Goal: Task Accomplishment & Management: Manage account settings

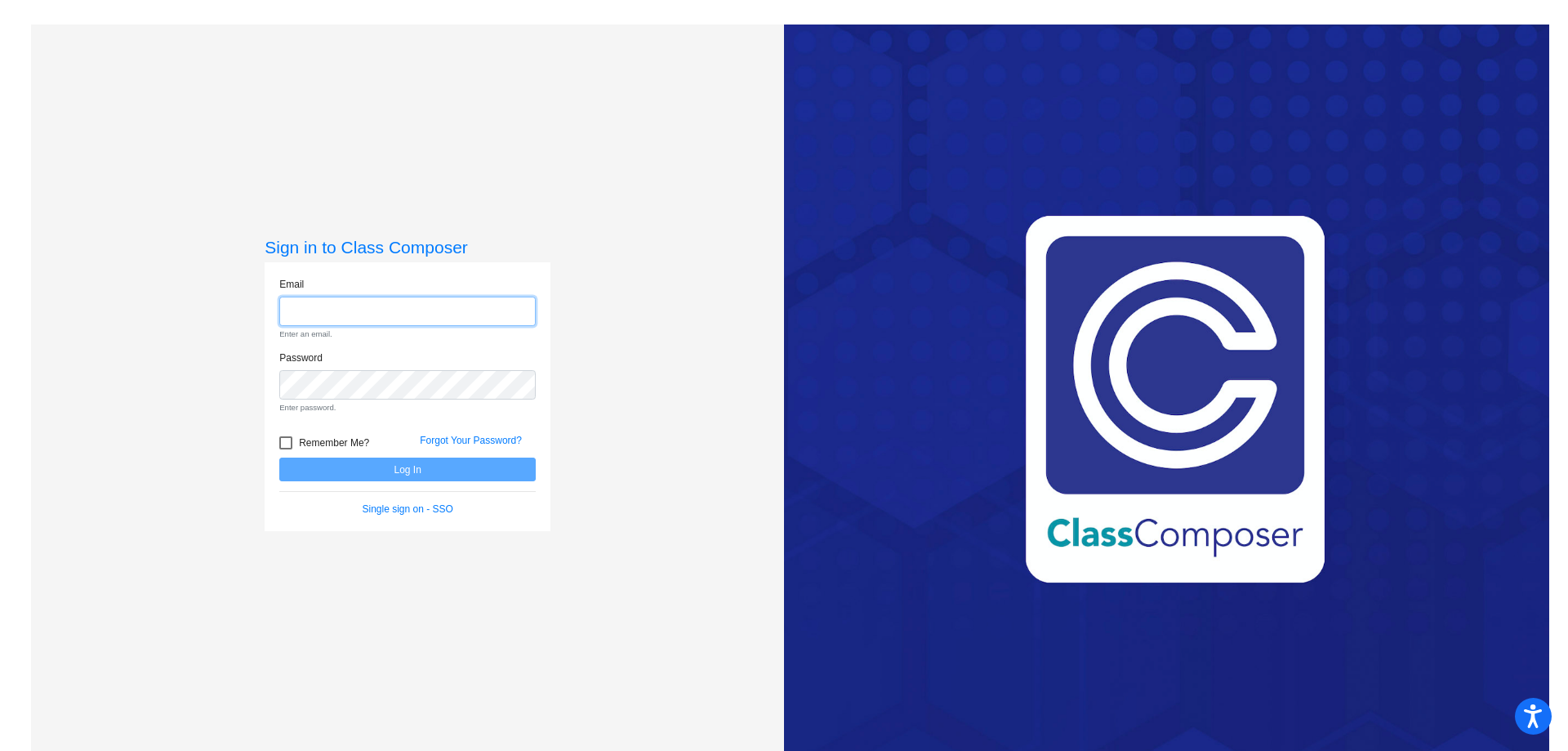
click at [367, 317] on input "email" at bounding box center [407, 312] width 256 height 31
type input "[EMAIL_ADDRESS][DOMAIN_NAME]"
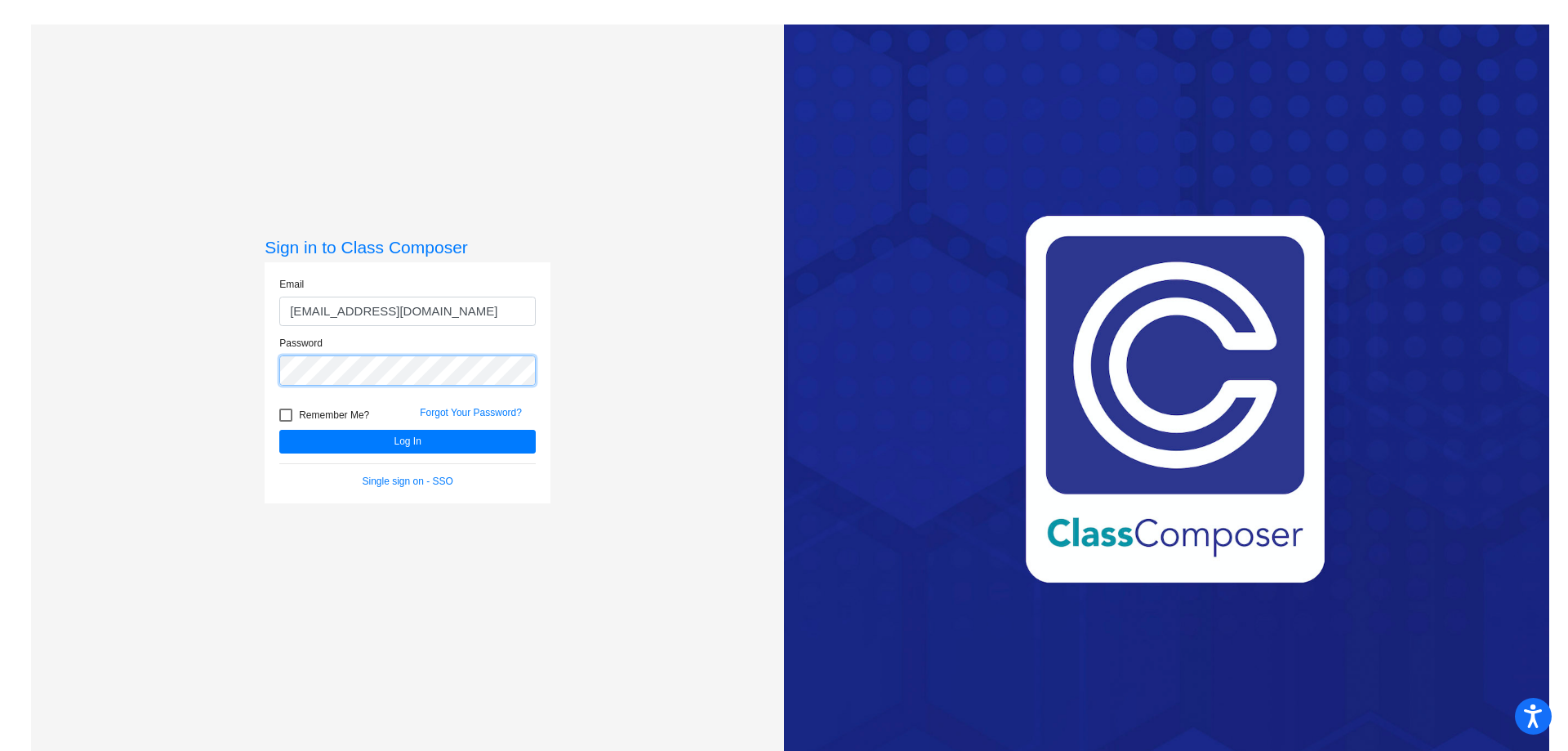
click at [280, 430] on button "Log In" at bounding box center [407, 442] width 256 height 23
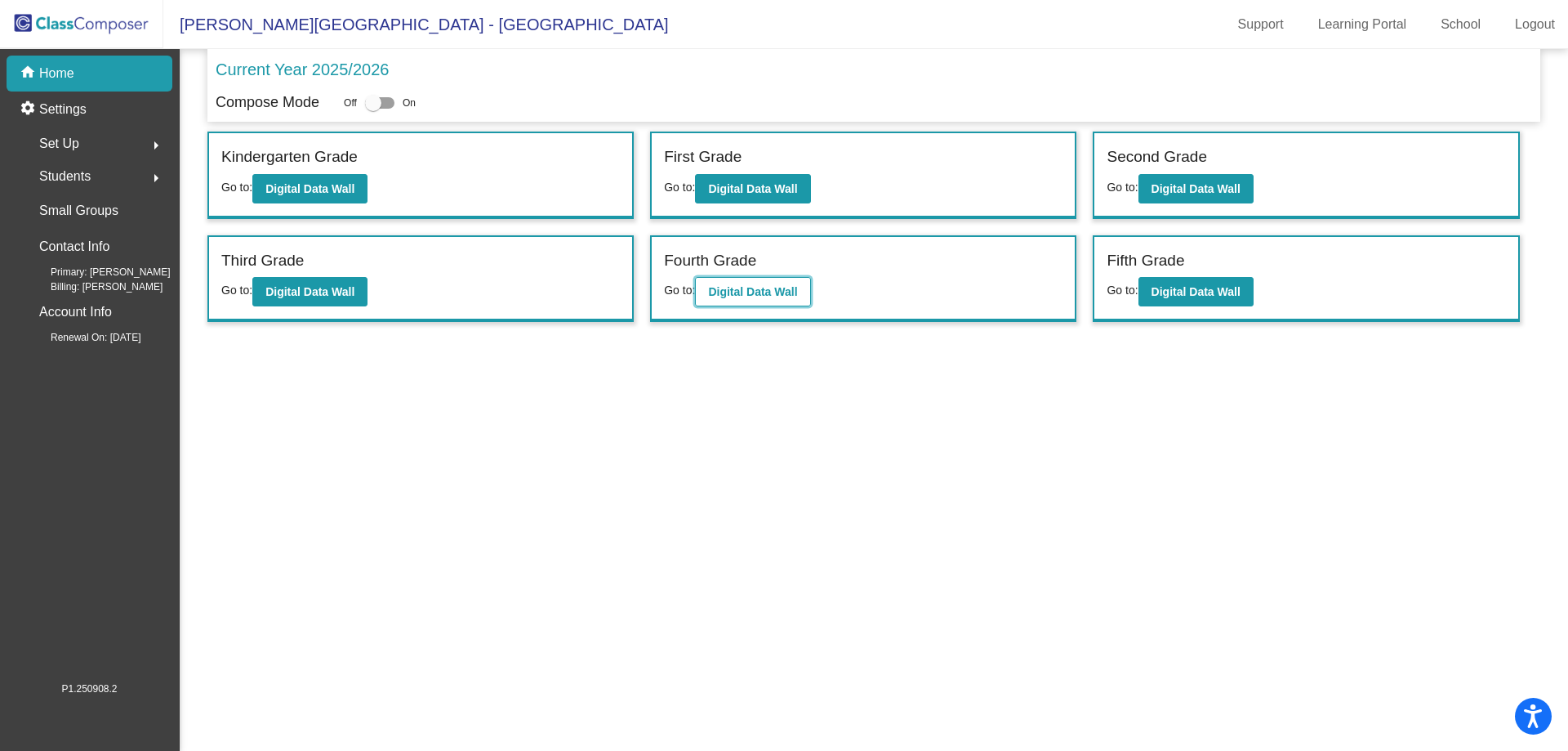
click at [771, 288] on b "Digital Data Wall" at bounding box center [753, 291] width 89 height 13
click at [67, 171] on span "Students" at bounding box center [65, 175] width 51 height 22
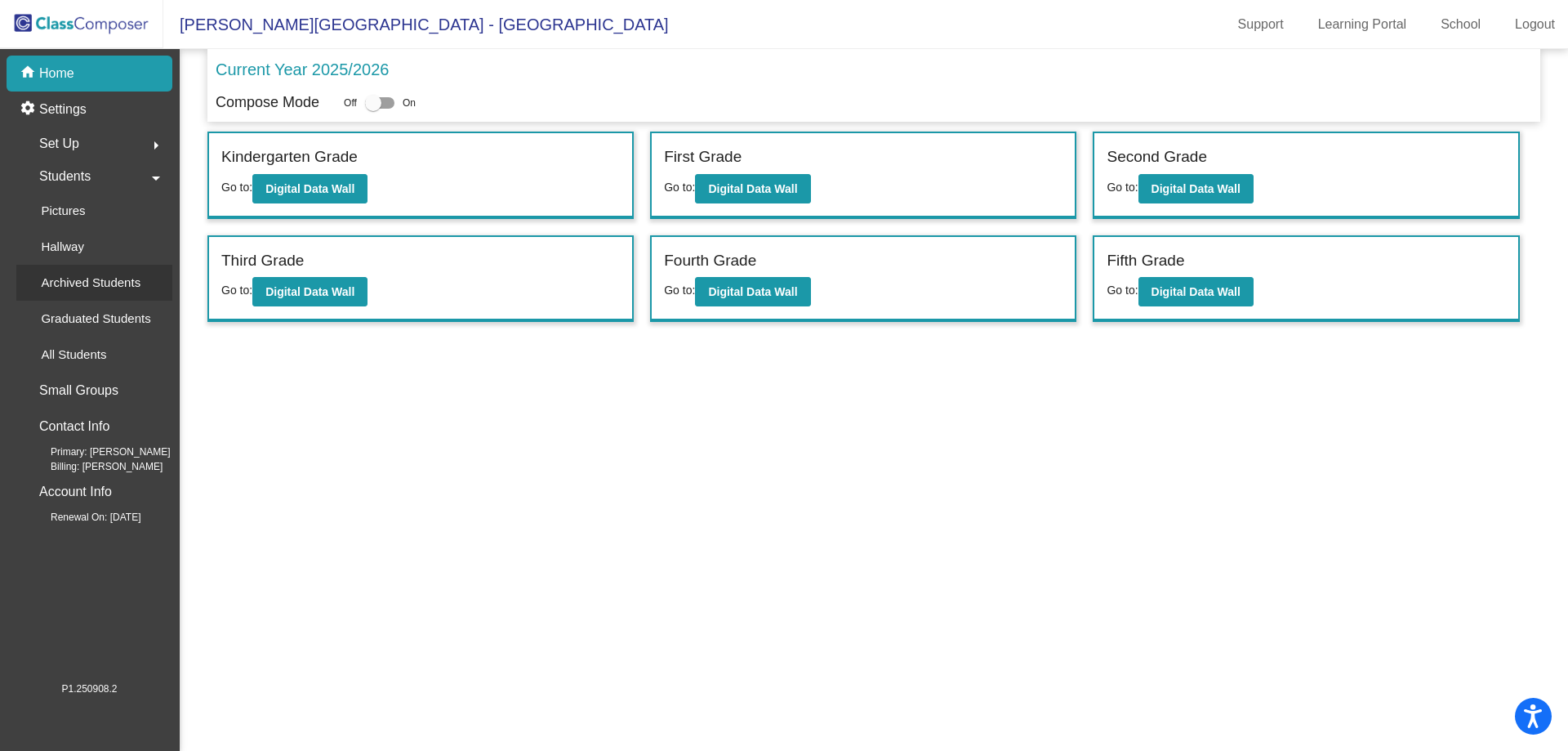
click at [69, 280] on p "Archived Students" at bounding box center [90, 282] width 100 height 20
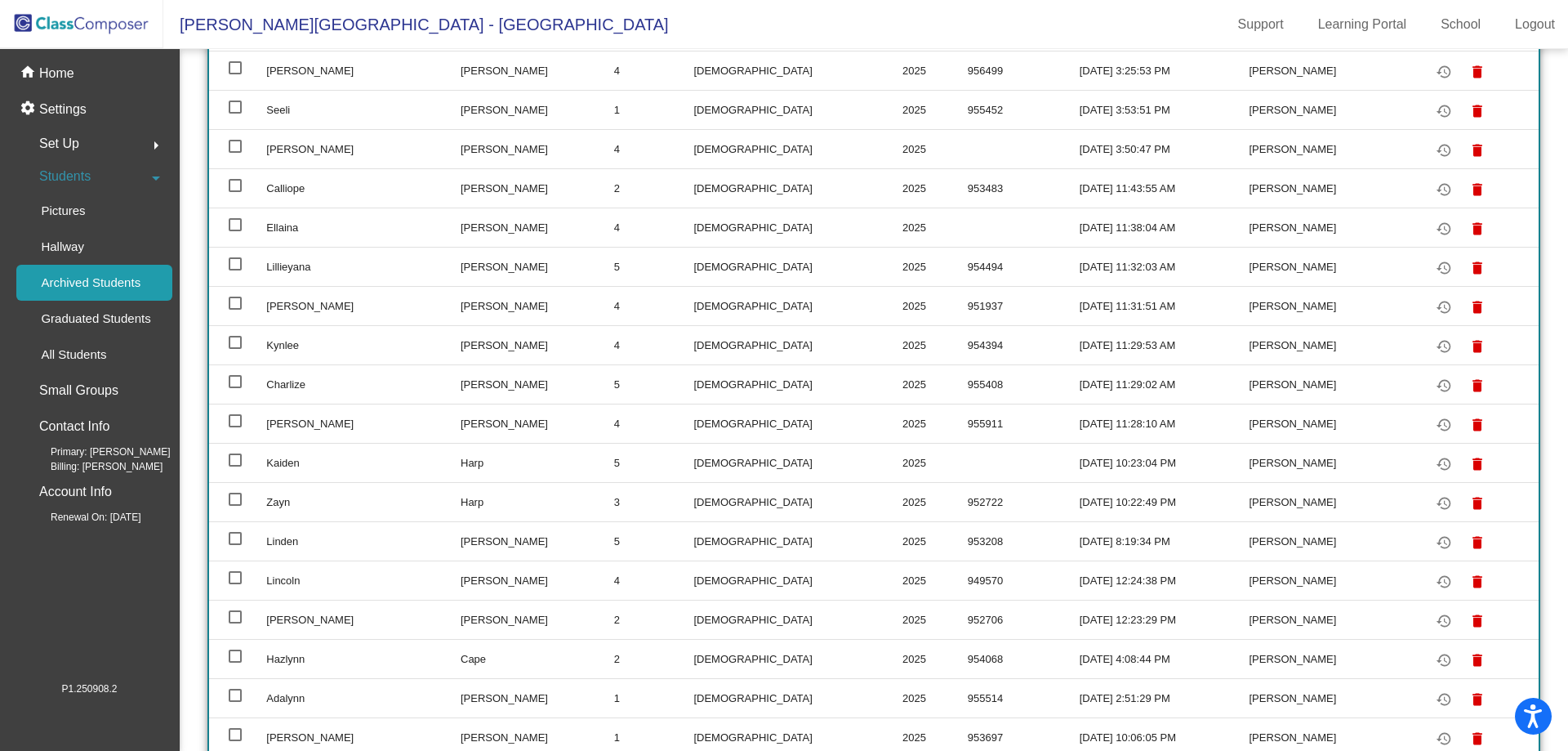
scroll to position [326, 0]
click at [236, 415] on div at bounding box center [235, 417] width 13 height 13
click at [236, 424] on input "select row 12" at bounding box center [235, 424] width 1 height 1
checkbox input "true"
click at [1434, 419] on mat-icon "restore" at bounding box center [1444, 422] width 20 height 20
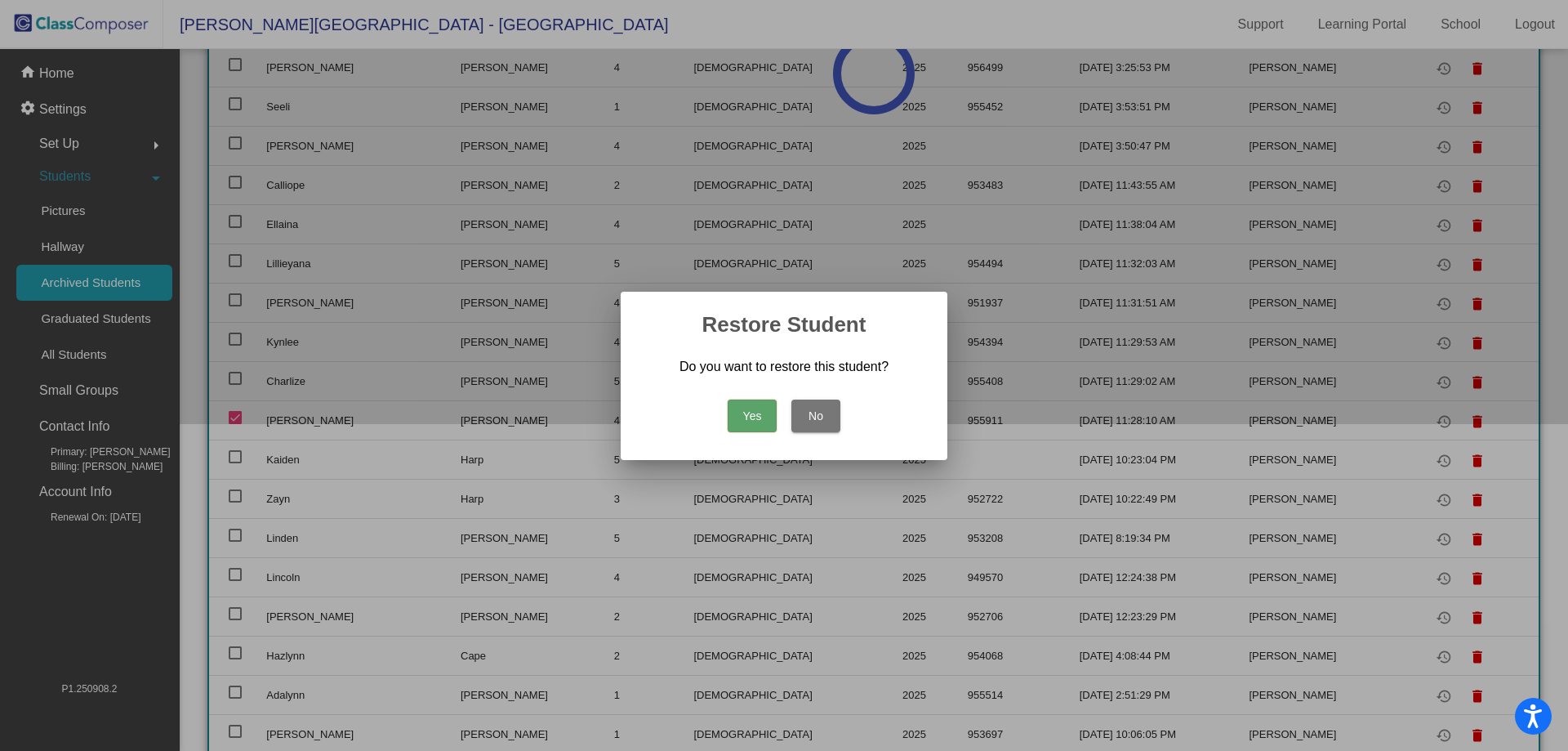
click at [757, 412] on button "Yes" at bounding box center [752, 416] width 49 height 32
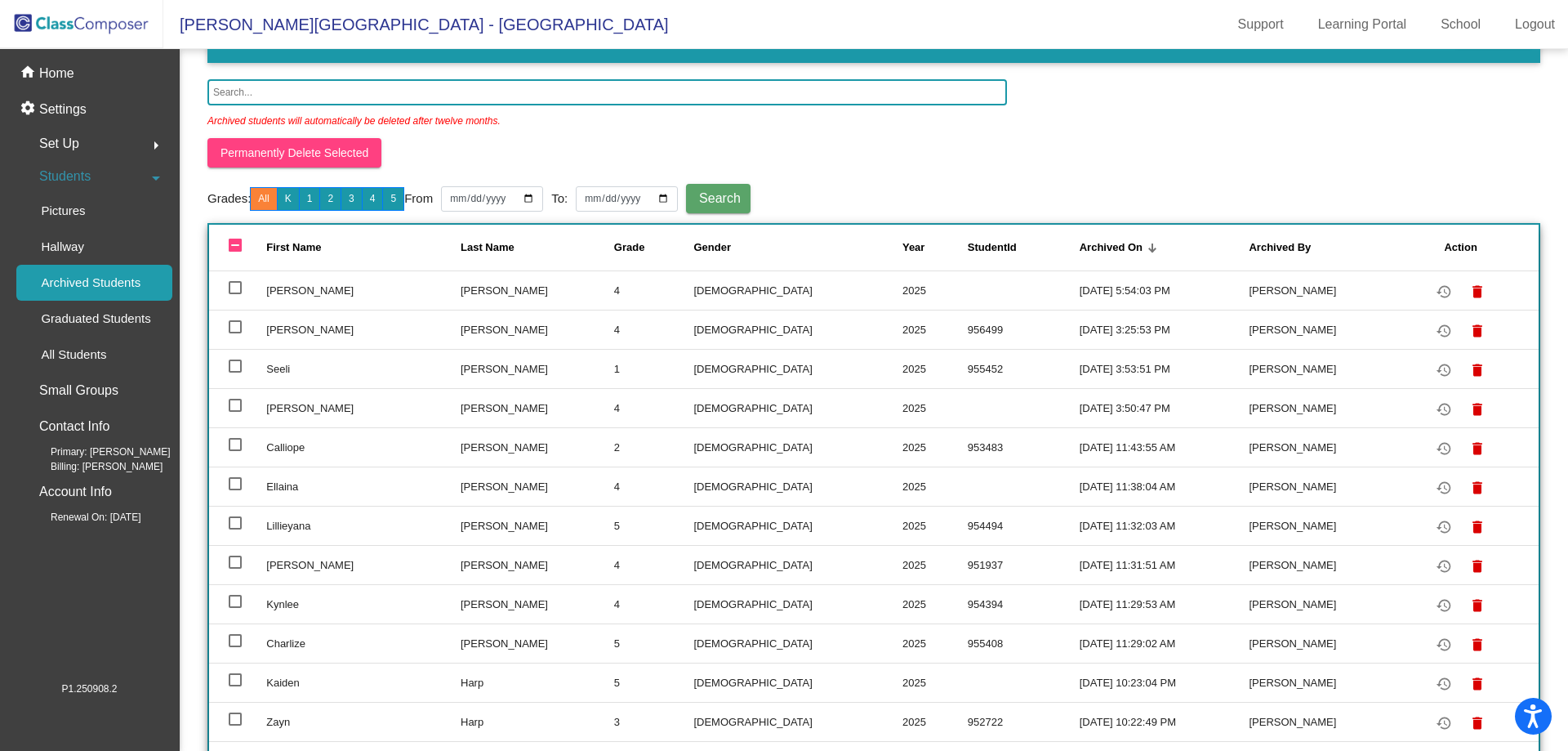
scroll to position [0, 0]
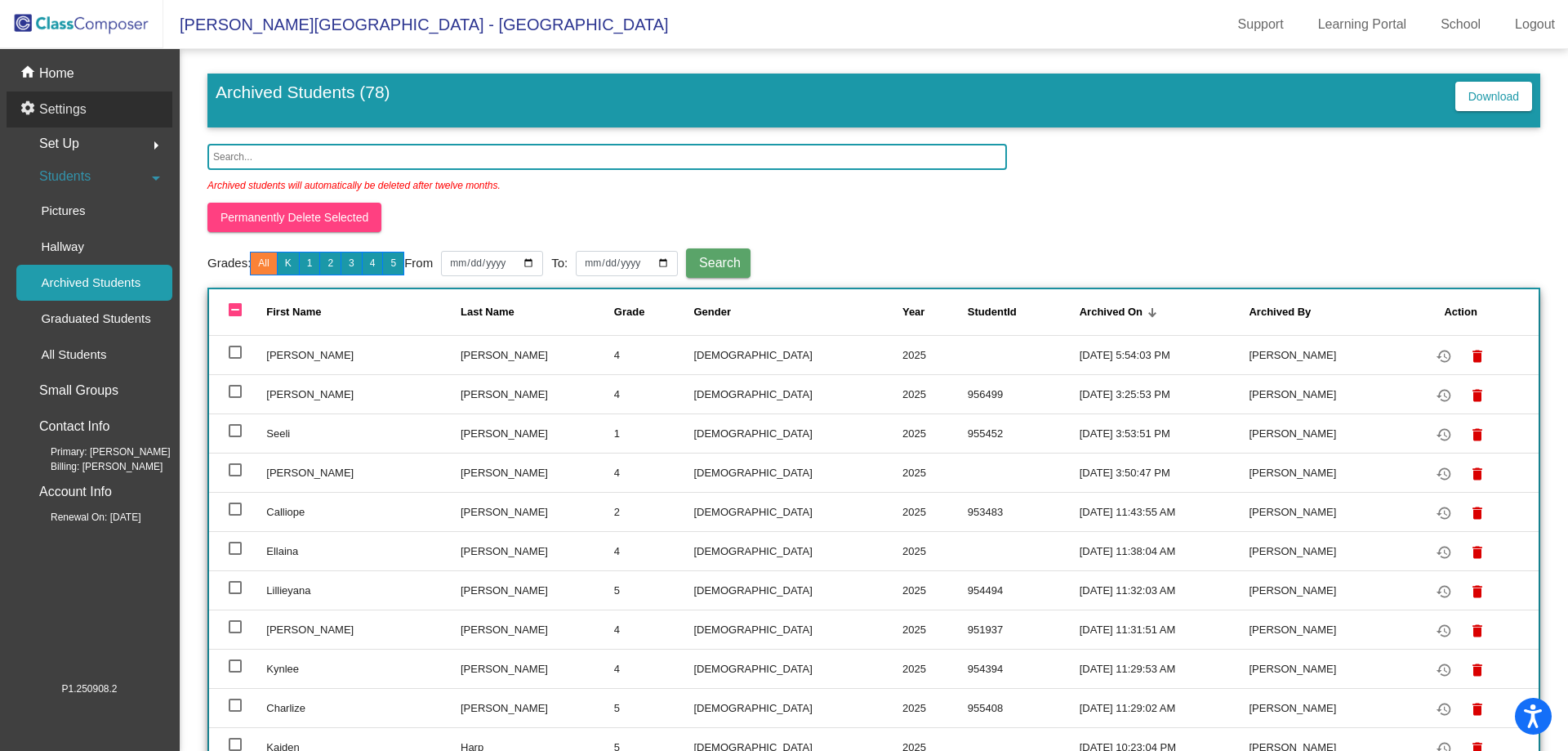
click at [61, 108] on p "Settings" at bounding box center [63, 110] width 48 height 20
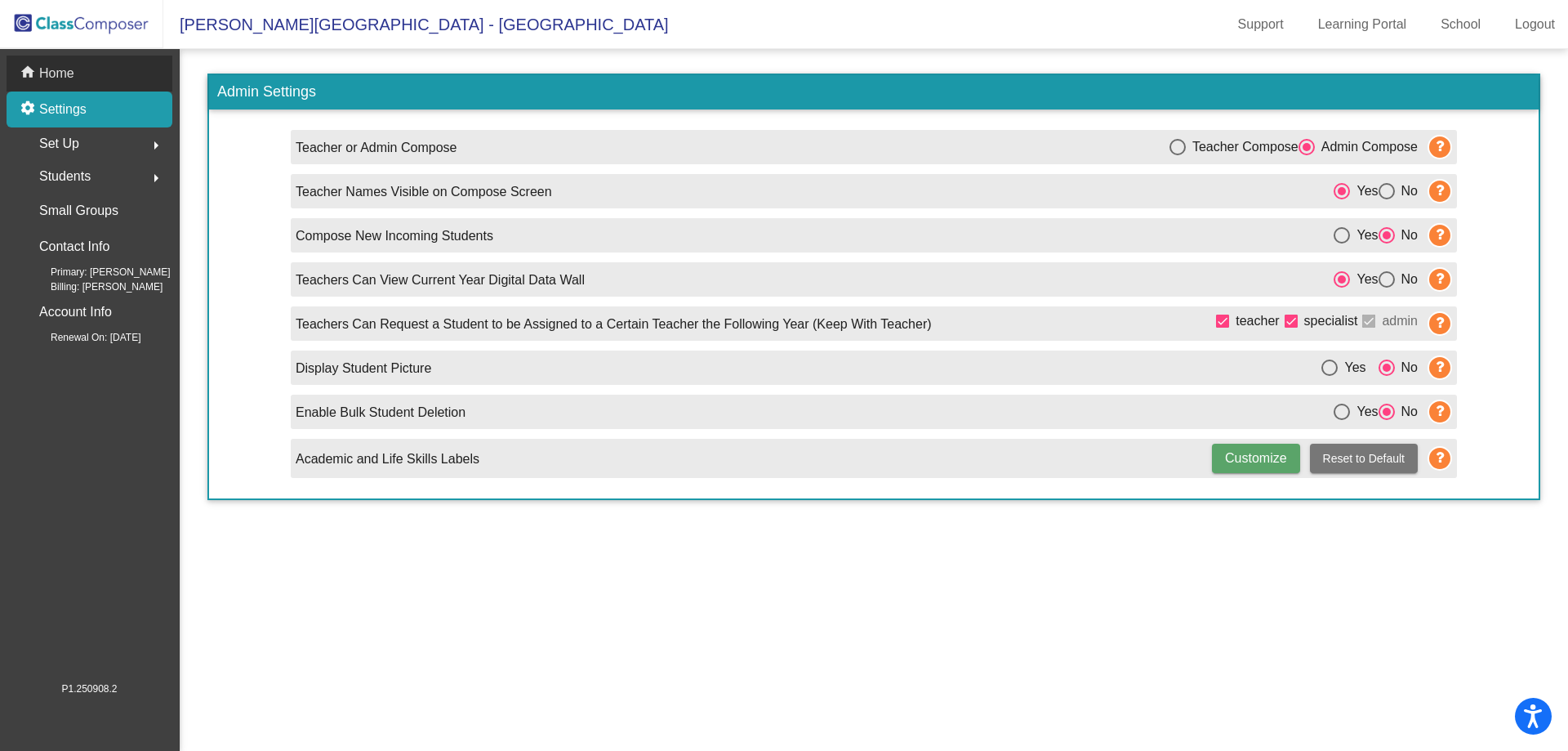
click at [47, 67] on p "Home" at bounding box center [57, 74] width 35 height 20
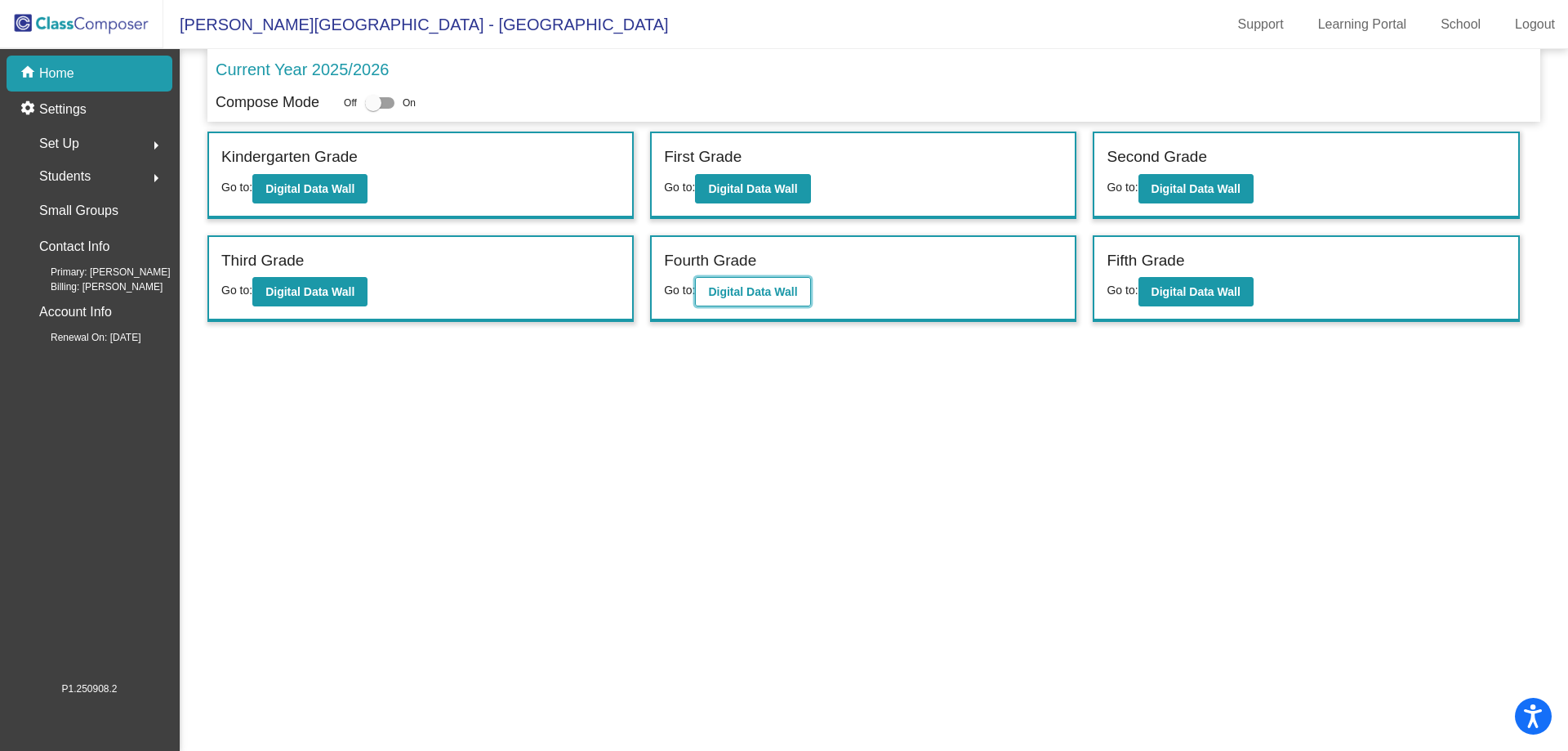
click at [771, 278] on button "Digital Data Wall" at bounding box center [753, 291] width 115 height 30
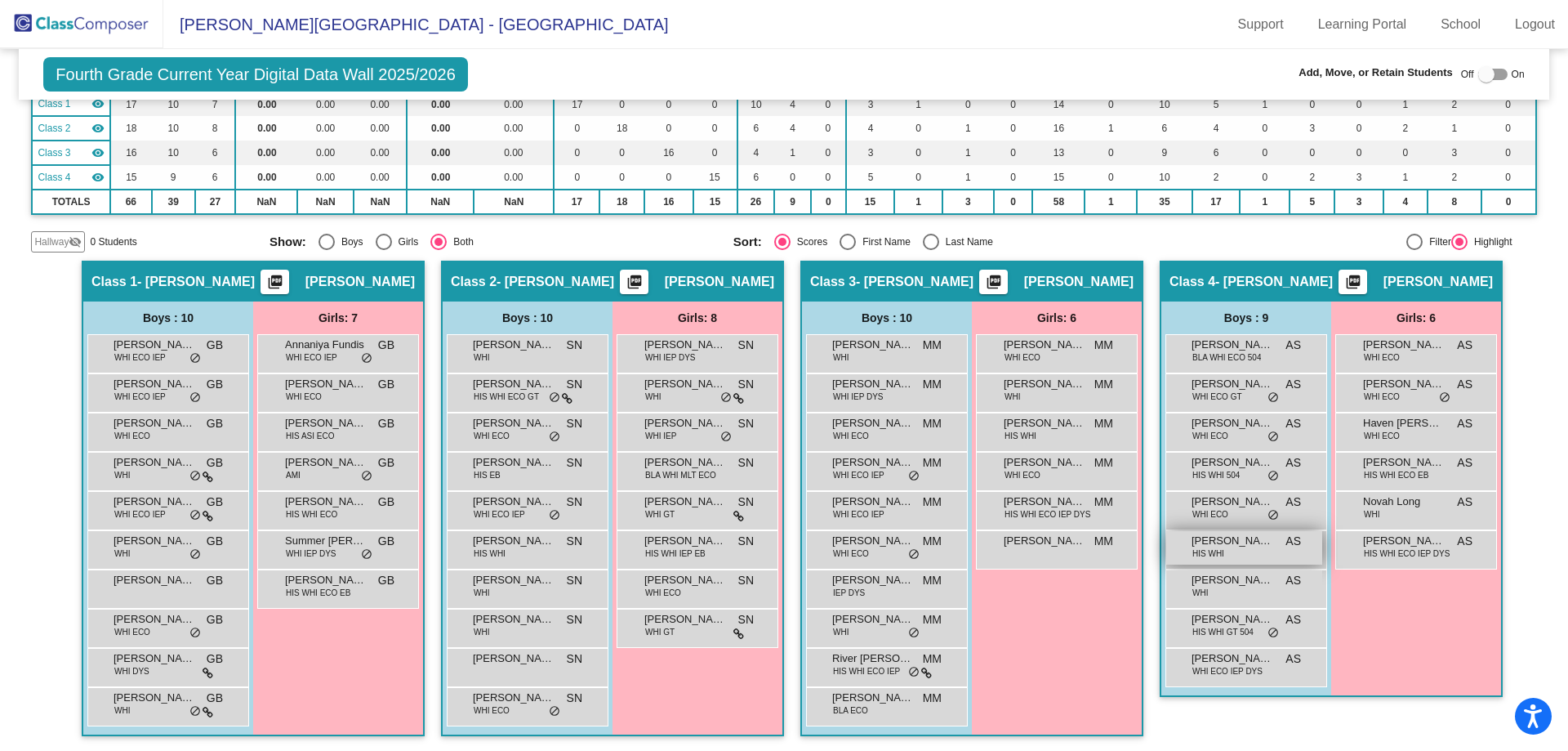
scroll to position [160, 0]
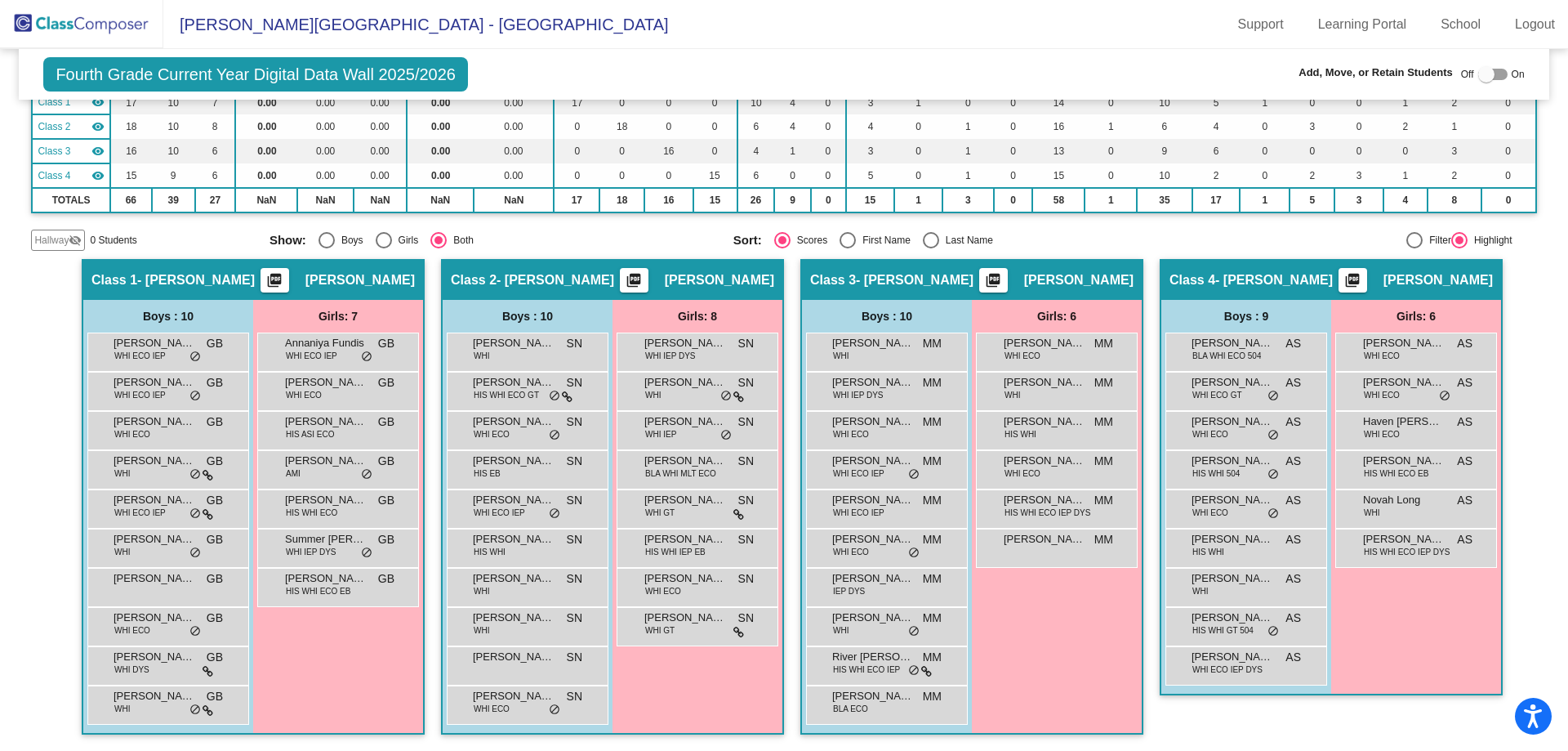
click at [1479, 72] on div at bounding box center [1486, 75] width 16 height 16
checkbox input "true"
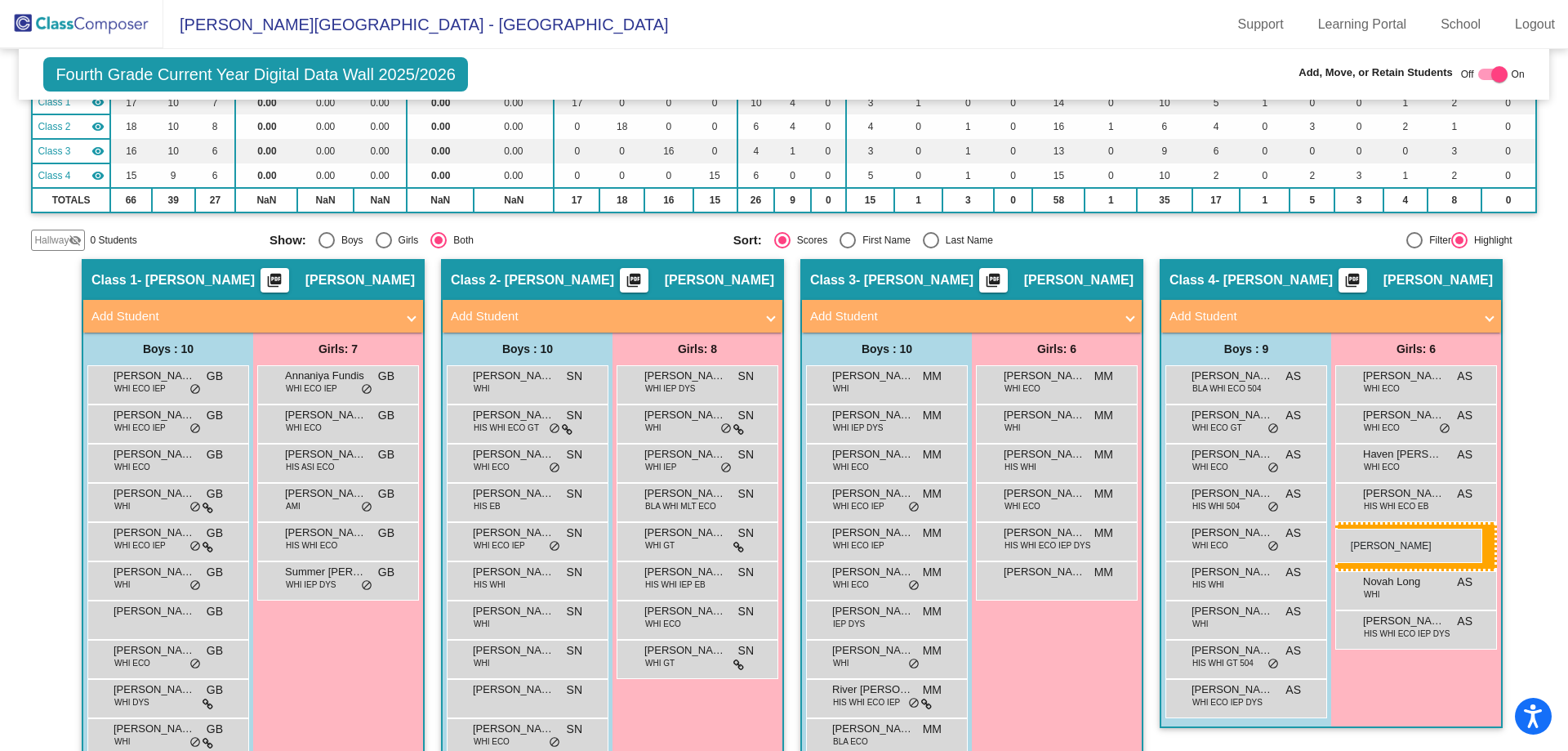
drag, startPoint x: 314, startPoint y: 621, endPoint x: 1335, endPoint y: 529, distance: 1025.1
